Goal: Task Accomplishment & Management: Complete application form

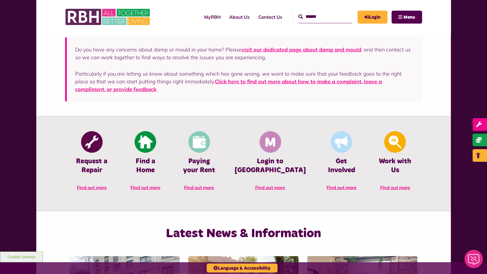
scroll to position [182, 0]
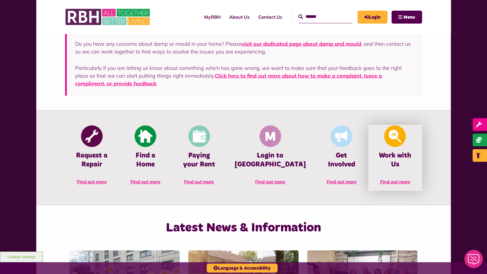
click at [390, 137] on img at bounding box center [395, 137] width 22 height 22
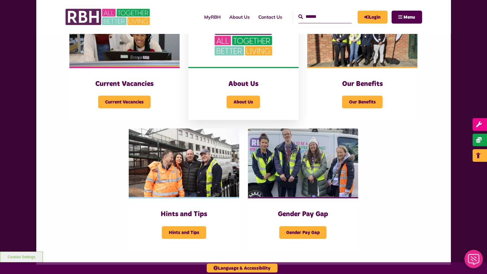
scroll to position [176, 0]
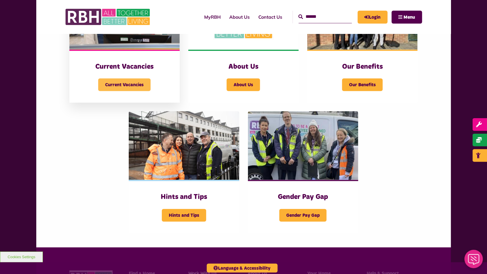
click at [138, 83] on span "Current Vacancies" at bounding box center [124, 85] width 52 height 13
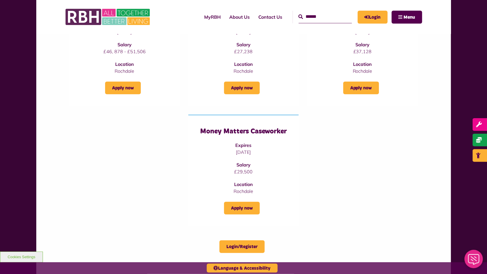
scroll to position [129, 0]
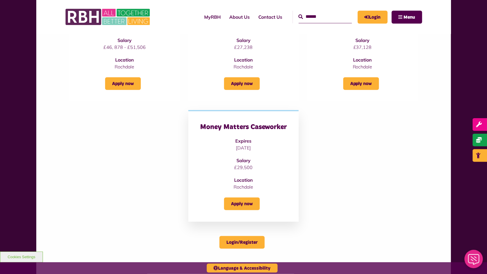
click at [214, 161] on div "Money Matters Caseworker Expires [DATE] Salary £29,500 Location [GEOGRAPHIC_DAT…" at bounding box center [243, 157] width 87 height 68
click at [233, 155] on div "Money Matters Caseworker Expires 09/10/2025 Salary £29,500 Location Rochdale" at bounding box center [243, 157] width 87 height 68
click at [244, 204] on link "Apply now" at bounding box center [242, 204] width 36 height 13
